Goal: Task Accomplishment & Management: Manage account settings

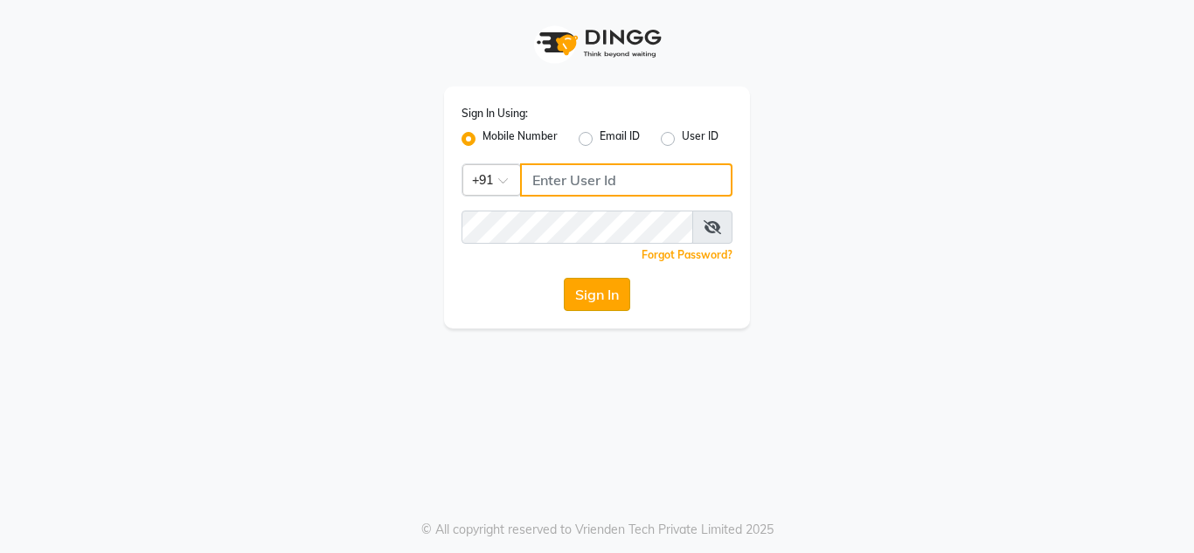
type input "7710840305"
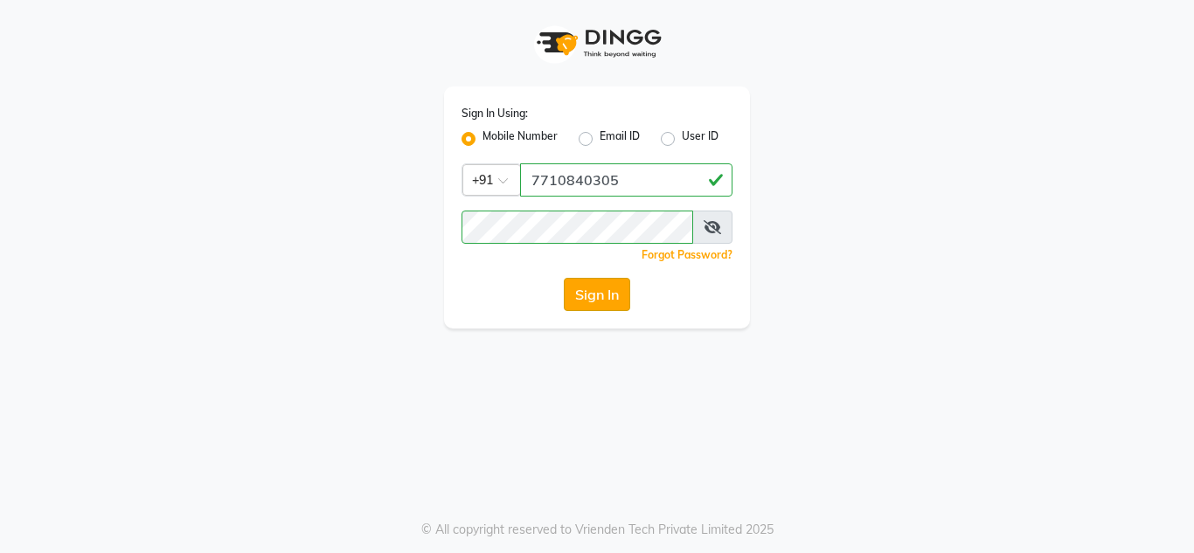
click at [588, 296] on button "Sign In" at bounding box center [597, 294] width 66 height 33
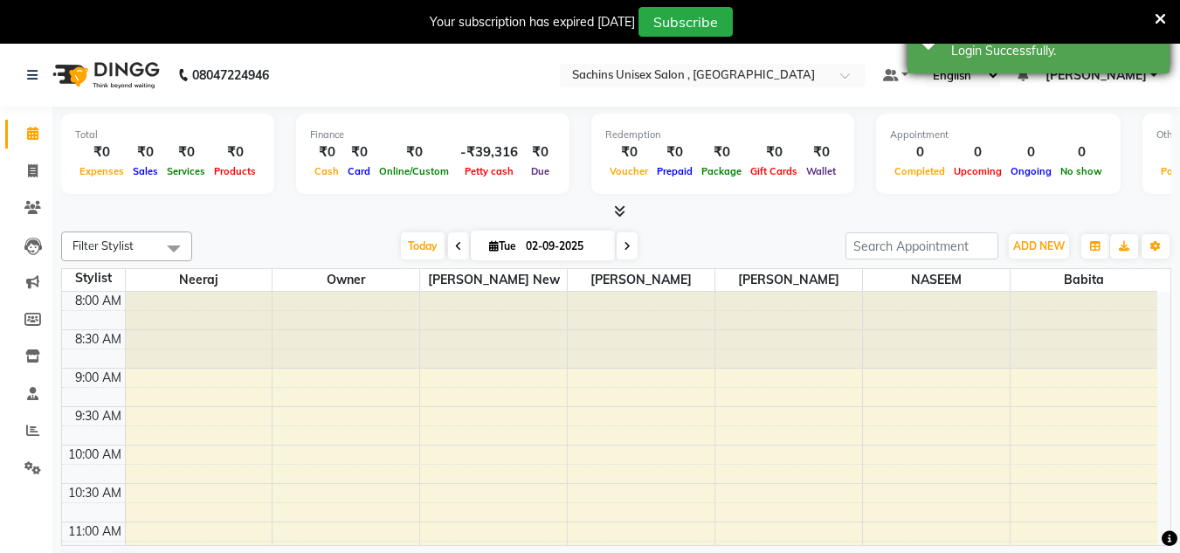
click at [1152, 67] on div "Success Login Successfully." at bounding box center [1039, 41] width 262 height 63
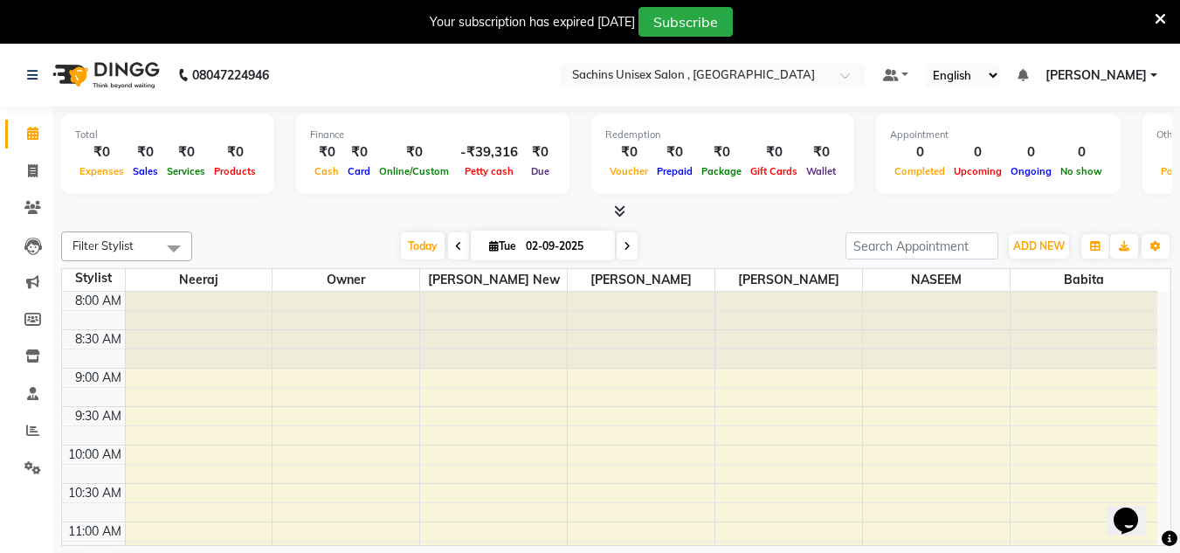
click at [1157, 73] on link "[PERSON_NAME]" at bounding box center [1102, 75] width 112 height 18
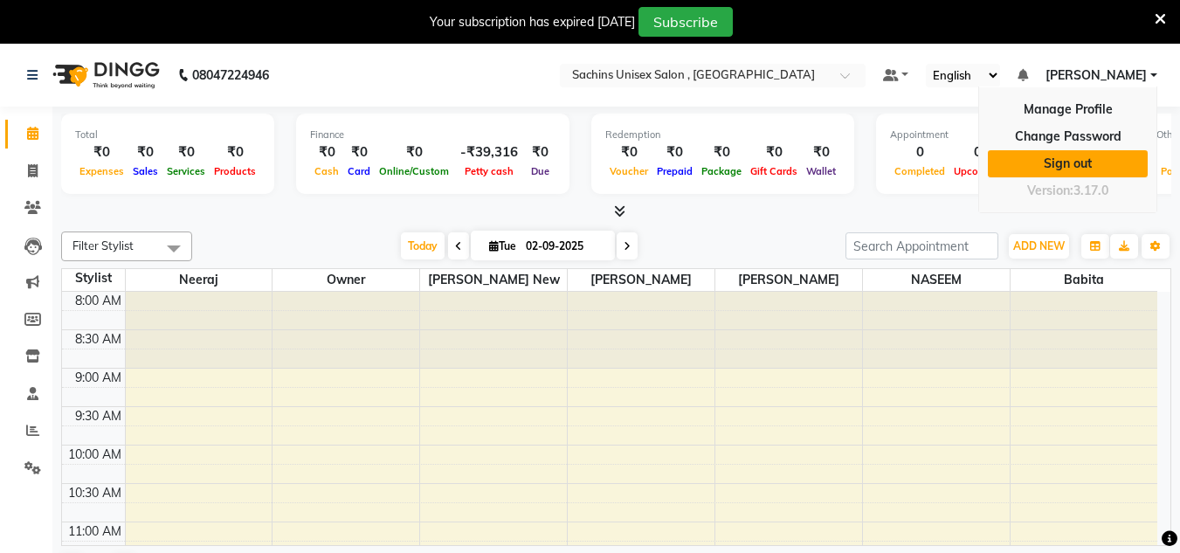
click at [1082, 165] on link "Sign out" at bounding box center [1068, 163] width 160 height 27
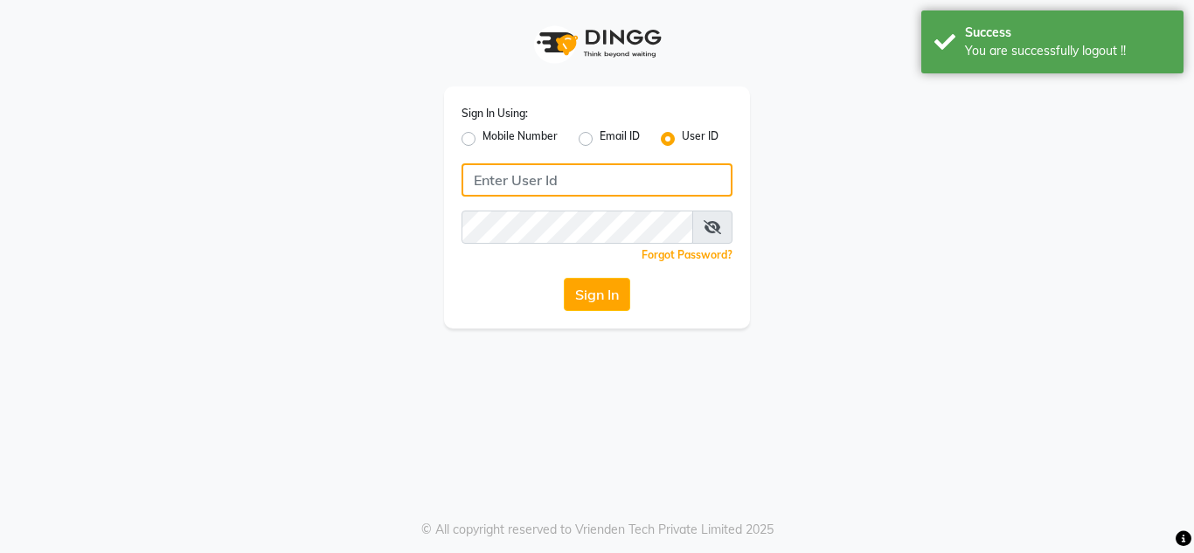
type input "7710840305"
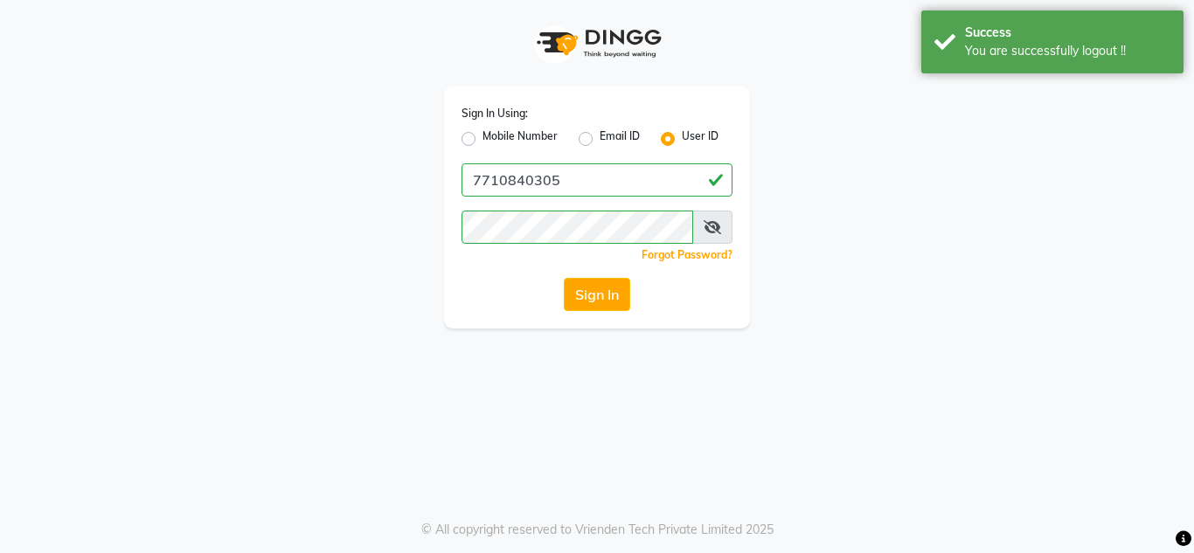
click at [694, 142] on label "User ID" at bounding box center [700, 138] width 37 height 21
click at [693, 140] on input "User ID" at bounding box center [687, 133] width 11 height 11
click at [696, 138] on label "User ID" at bounding box center [700, 138] width 37 height 21
click at [693, 138] on input "User ID" at bounding box center [687, 133] width 11 height 11
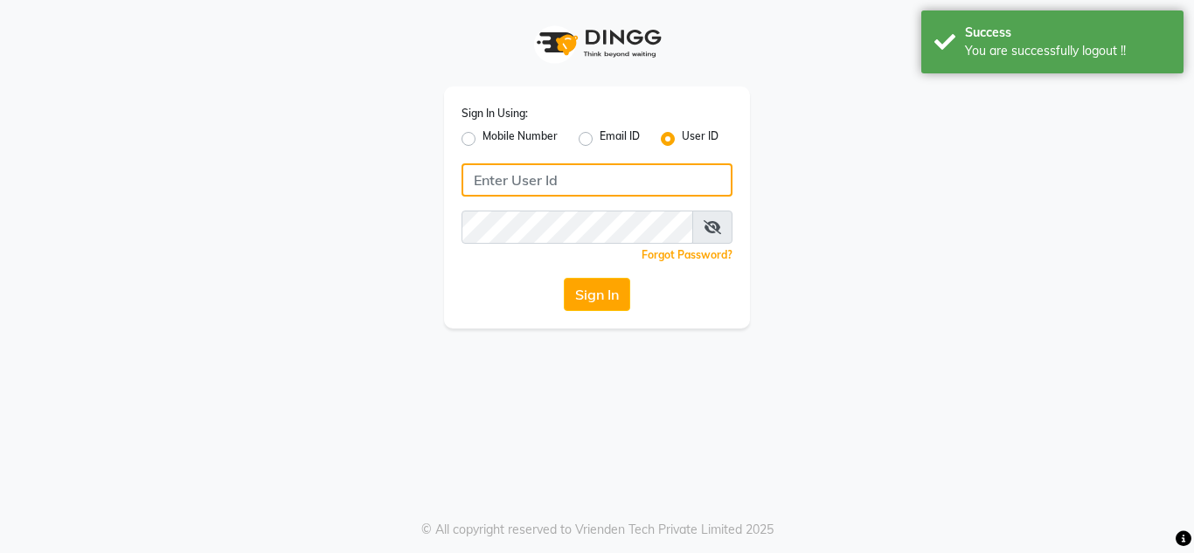
click at [626, 175] on input "Username" at bounding box center [596, 179] width 271 height 33
type input "sachins"
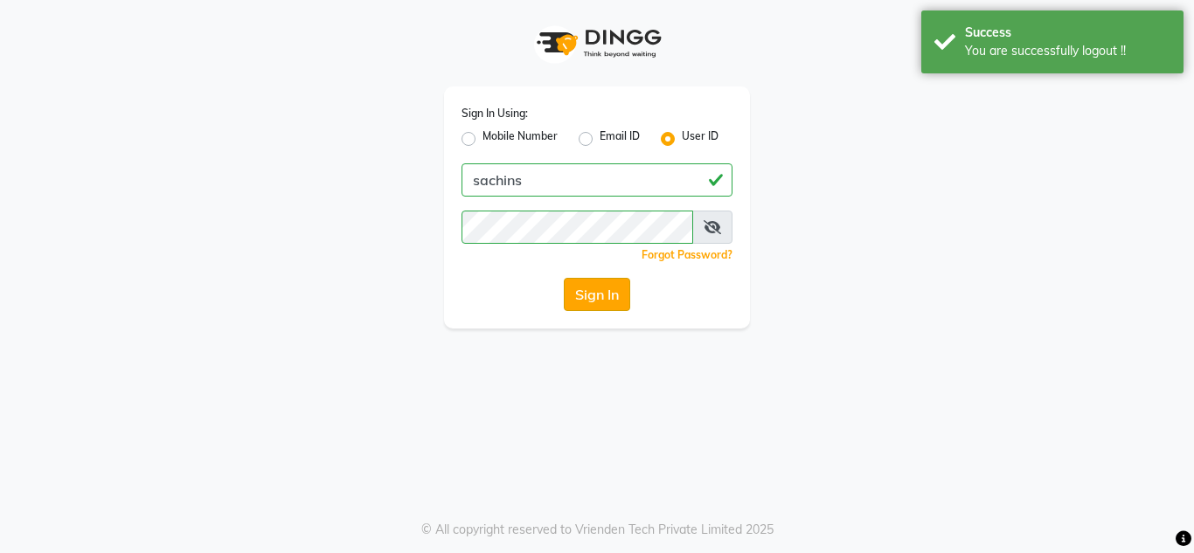
click at [612, 290] on button "Sign In" at bounding box center [597, 294] width 66 height 33
